Goal: Task Accomplishment & Management: Use online tool/utility

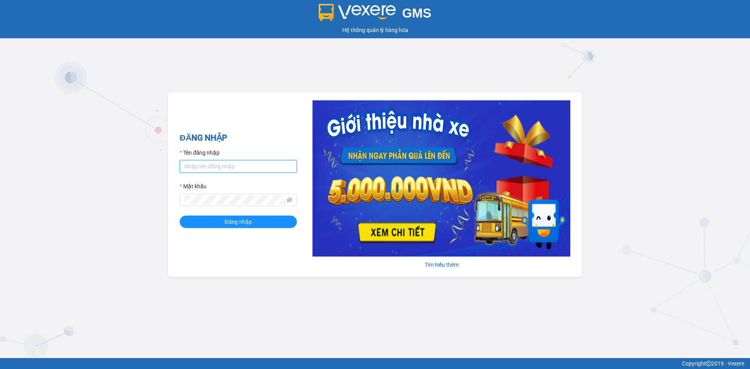
click at [239, 162] on input "Tên đăng nhập" at bounding box center [238, 166] width 117 height 12
type input "anhnhi.tkn"
click at [257, 219] on button "Đăng nhập" at bounding box center [238, 222] width 117 height 12
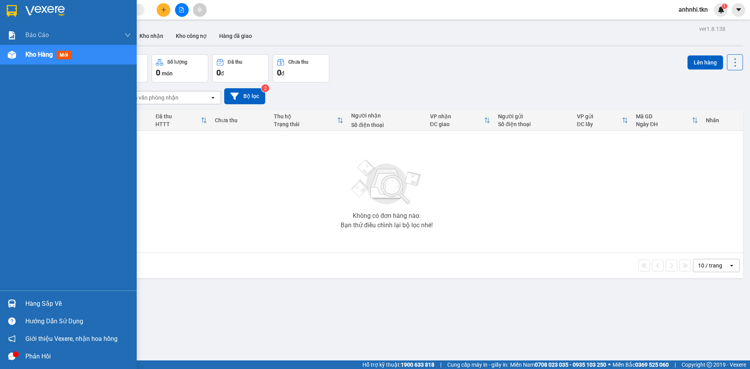
click at [44, 305] on div "ver 1.8.138 Đơn online Kho gửi Trên xe Kho nhận Kho công nợ Hàng đã giao Đơn hà…" at bounding box center [386, 207] width 718 height 369
click at [26, 302] on div "Hàng sắp về" at bounding box center [77, 304] width 105 height 12
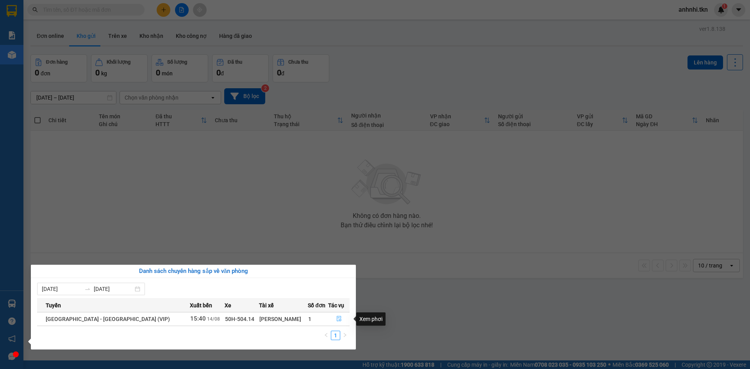
click at [336, 317] on icon "file-done" at bounding box center [338, 318] width 5 height 5
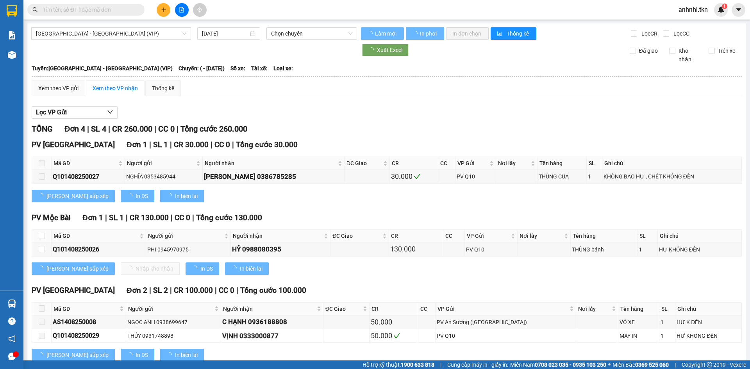
type input "14/08/2025"
